Goal: Use online tool/utility: Use online tool/utility

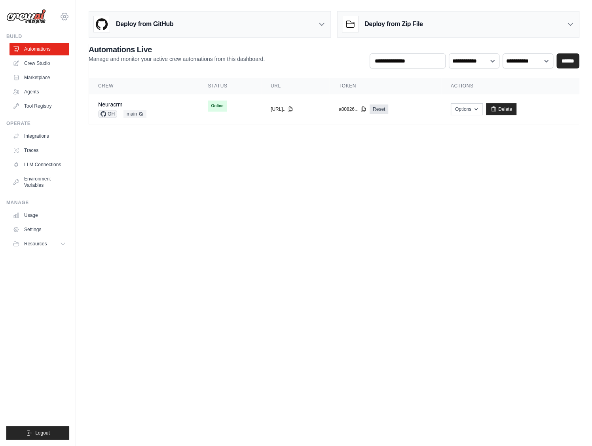
click at [66, 14] on icon at bounding box center [64, 16] width 9 height 9
click at [63, 18] on icon at bounding box center [64, 16] width 9 height 9
click at [65, 16] on icon at bounding box center [64, 16] width 9 height 9
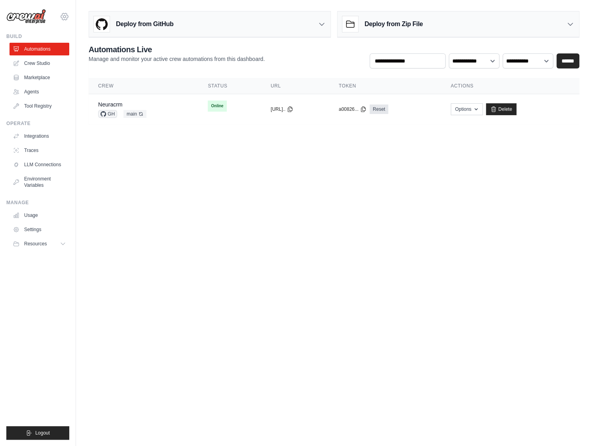
click at [65, 16] on icon at bounding box center [64, 16] width 9 height 9
click at [63, 244] on icon at bounding box center [64, 244] width 6 height 6
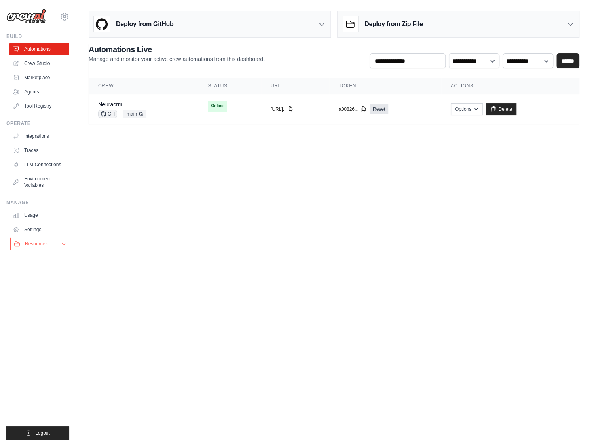
click at [63, 244] on icon at bounding box center [64, 244] width 6 height 6
click at [232, 28] on div "Deploy from GitHub" at bounding box center [209, 24] width 241 height 26
